Goal: Find specific page/section: Find specific page/section

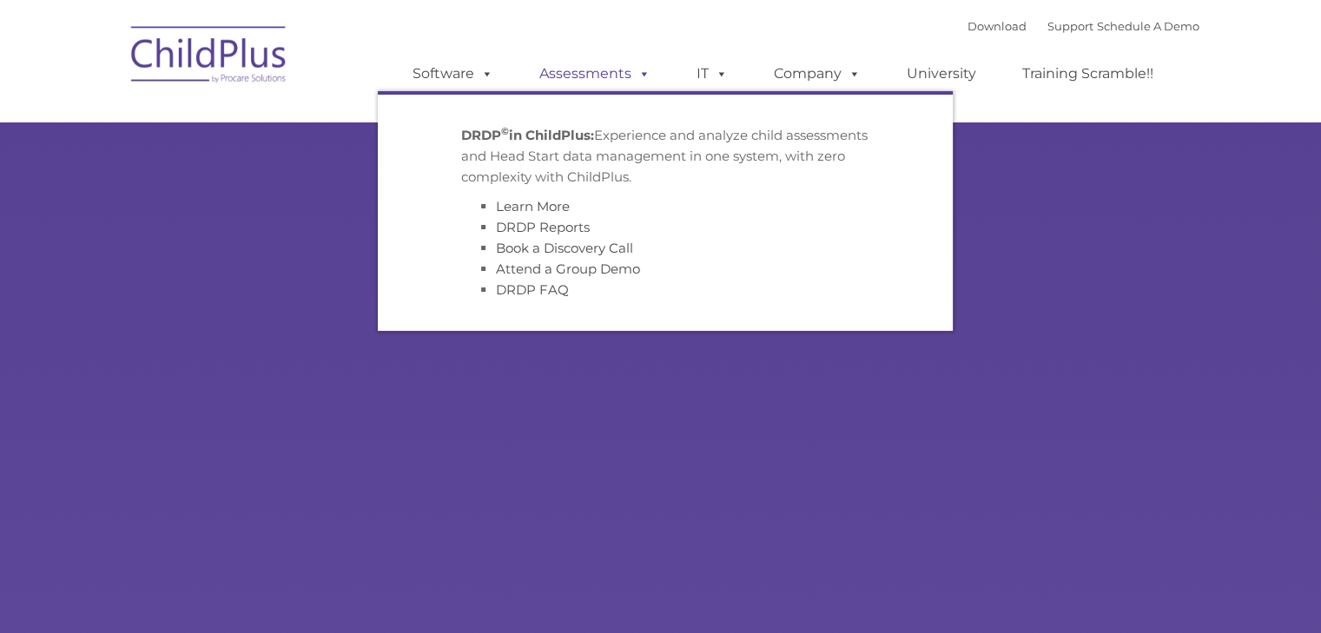
click at [629, 79] on link "Assessments" at bounding box center [595, 73] width 146 height 35
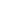
click at [0, 0] on html at bounding box center [0, 0] width 0 height 0
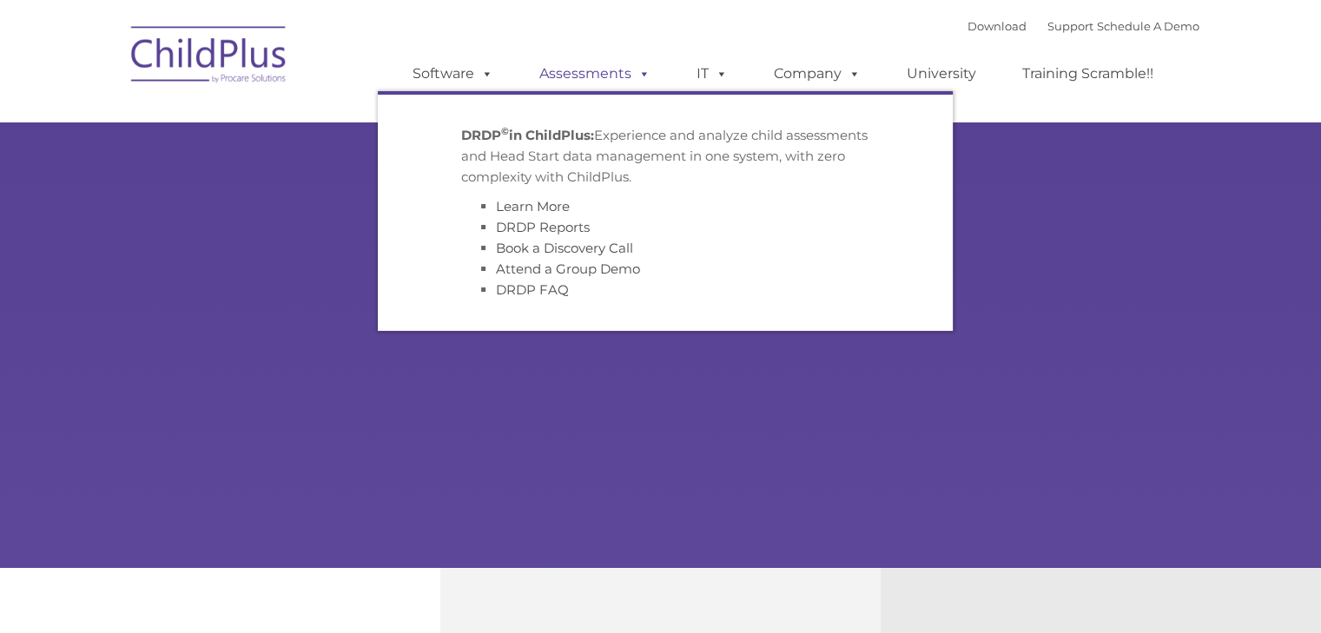
click at [631, 83] on link "Assessments" at bounding box center [595, 73] width 146 height 35
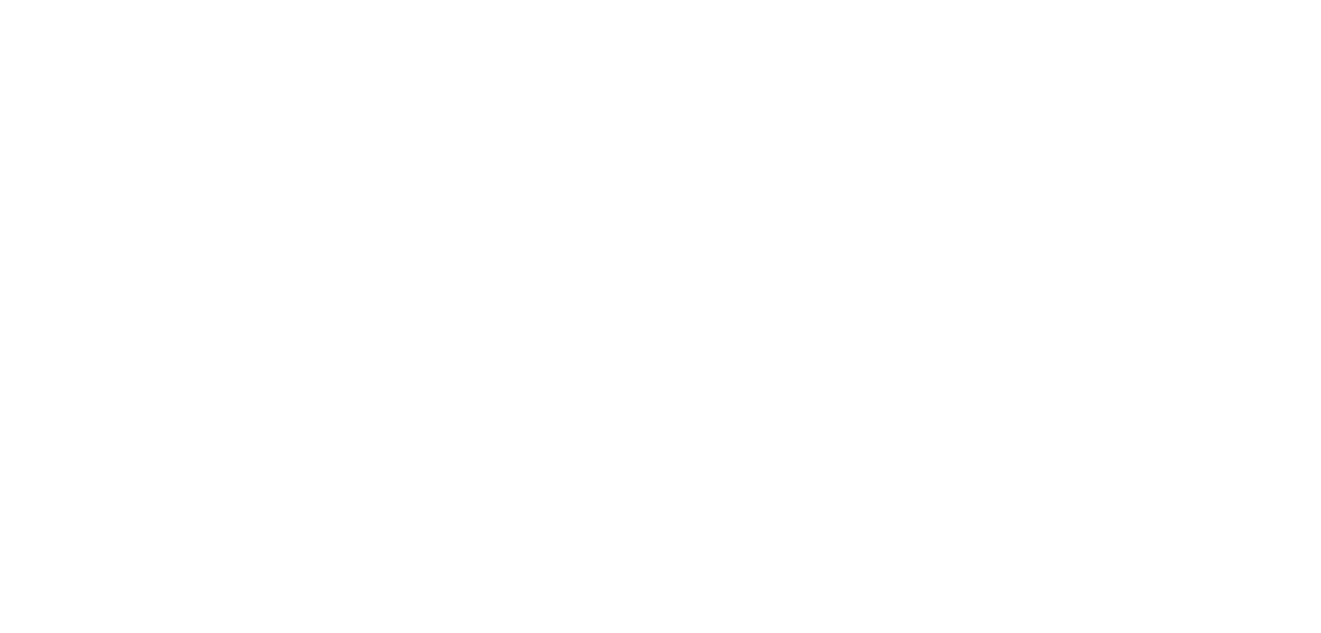
click at [0, 0] on html at bounding box center [0, 0] width 0 height 0
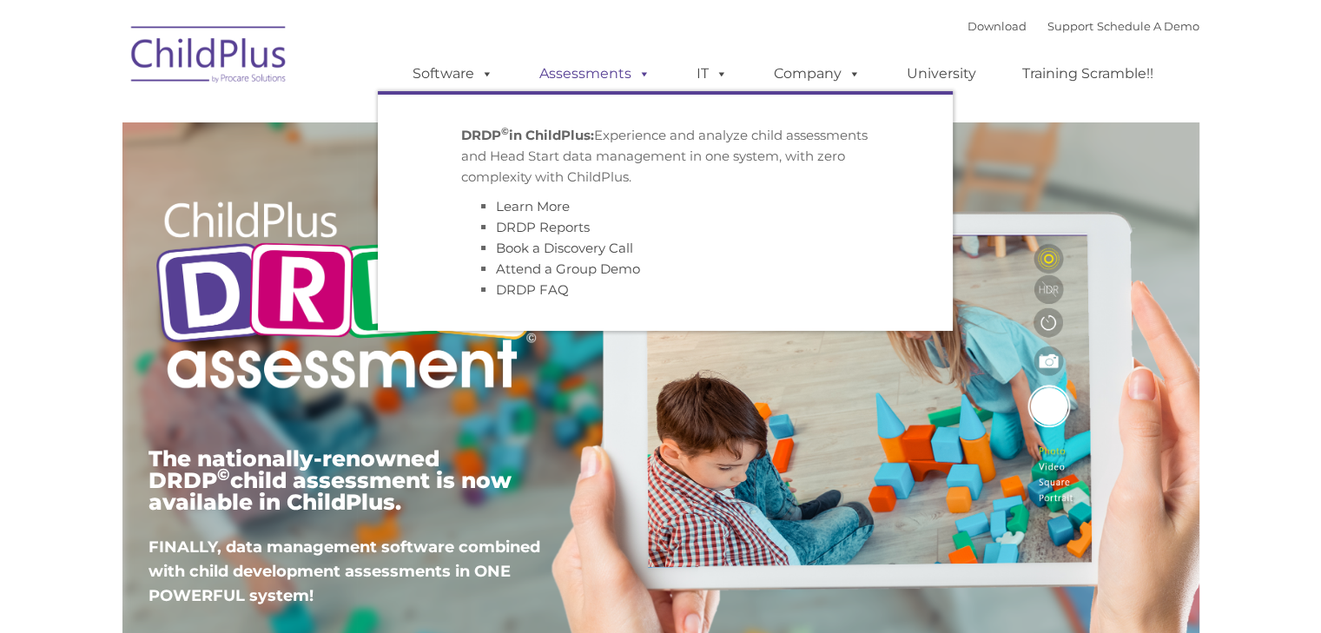
click at [605, 76] on link "Assessments" at bounding box center [595, 73] width 146 height 35
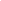
click at [0, 0] on html at bounding box center [0, 0] width 0 height 0
